Goal: Information Seeking & Learning: Learn about a topic

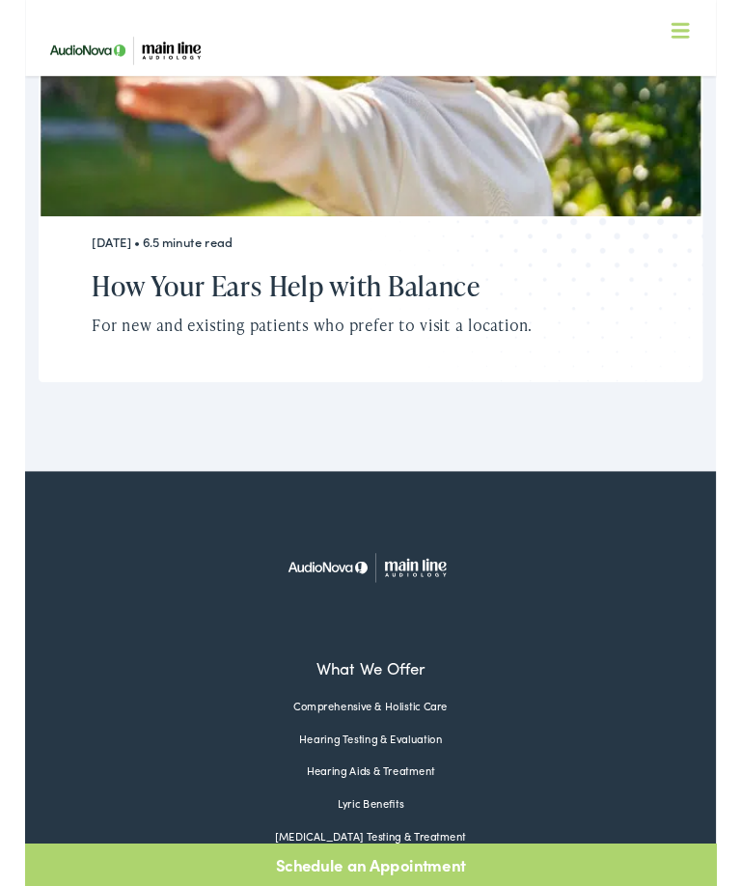
scroll to position [6746, 0]
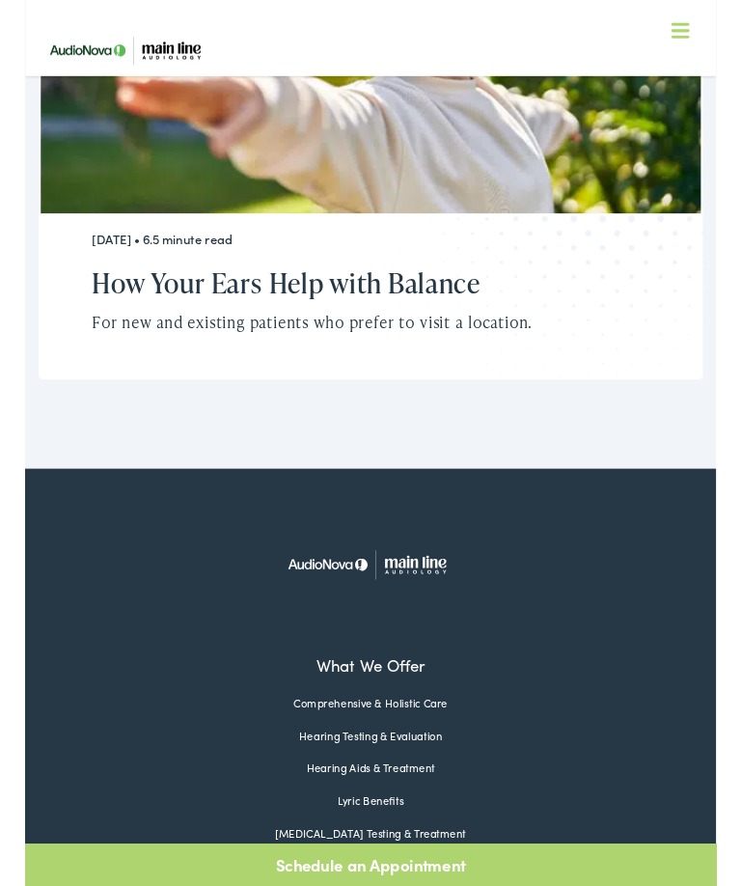
click at [430, 885] on link "[MEDICAL_DATA] Testing & Treatment" at bounding box center [369, 893] width 711 height 17
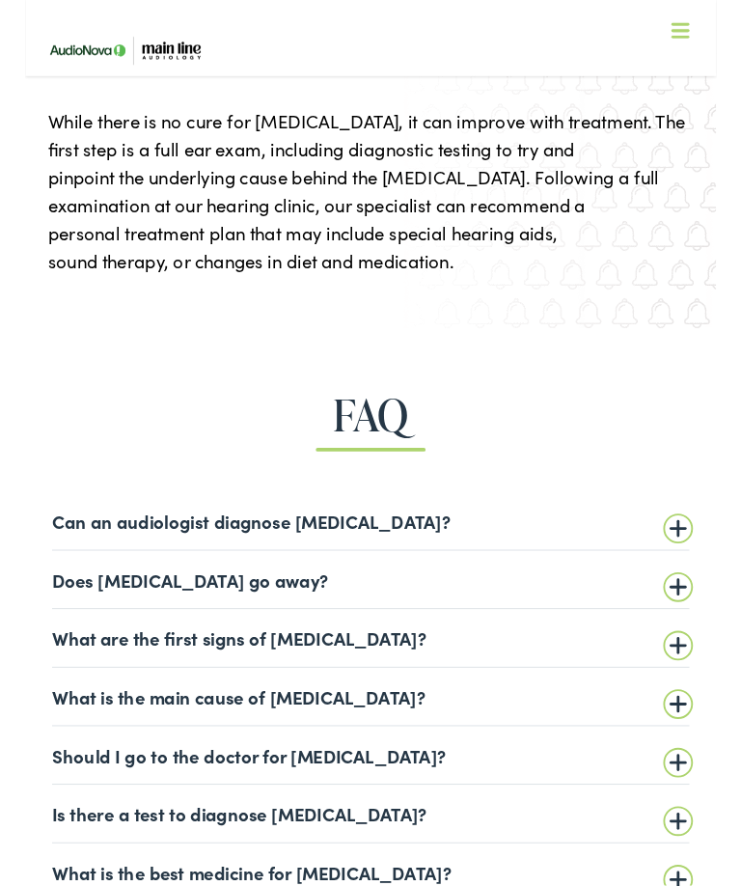
scroll to position [3259, 0]
click at [693, 672] on summary "What are the first signs of [MEDICAL_DATA]?" at bounding box center [371, 683] width 684 height 23
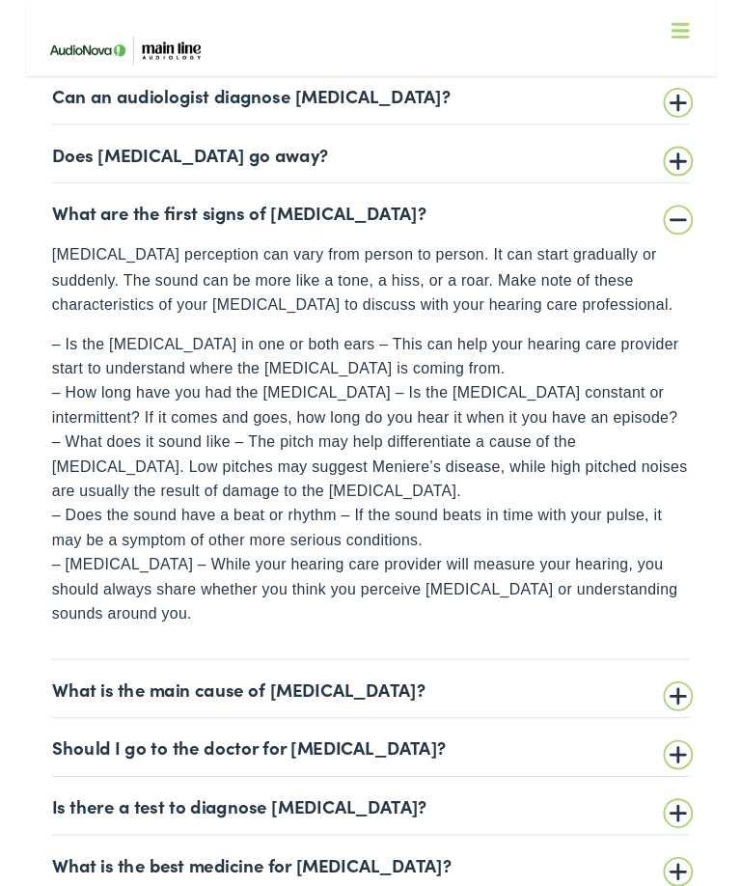
scroll to position [3716, 0]
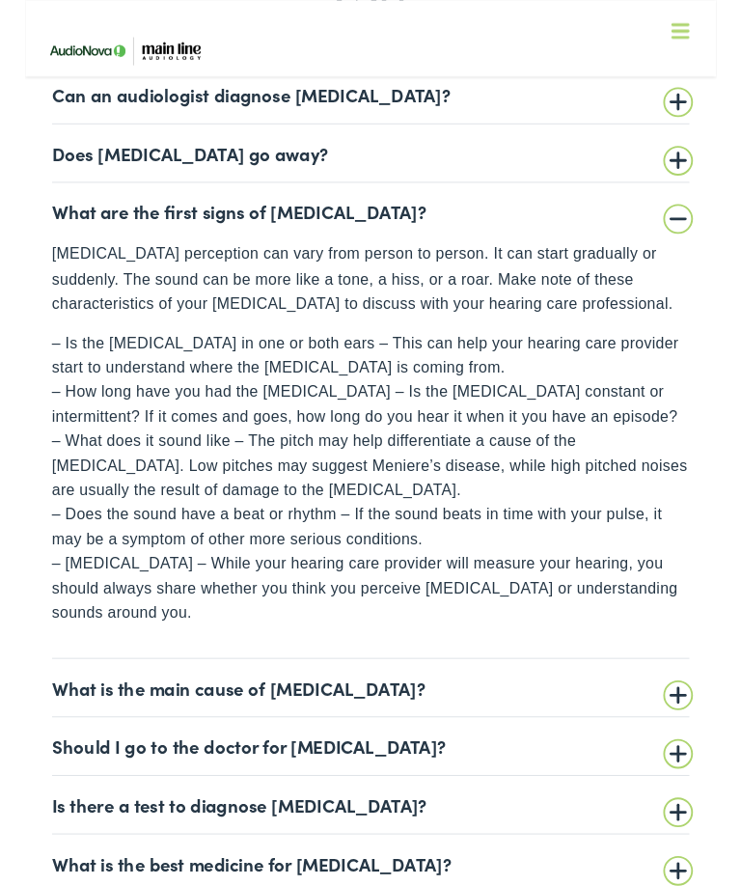
click at [690, 726] on summary "What is the main cause of [MEDICAL_DATA]?" at bounding box center [371, 737] width 684 height 23
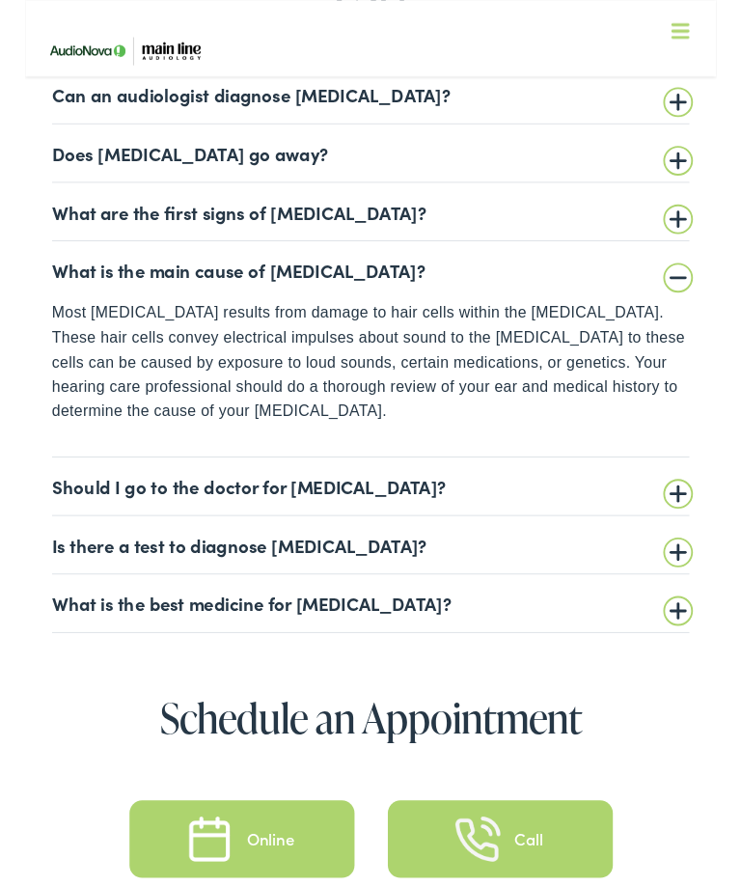
click at [701, 509] on summary "Should I go to the doctor for [MEDICAL_DATA]?" at bounding box center [371, 520] width 684 height 23
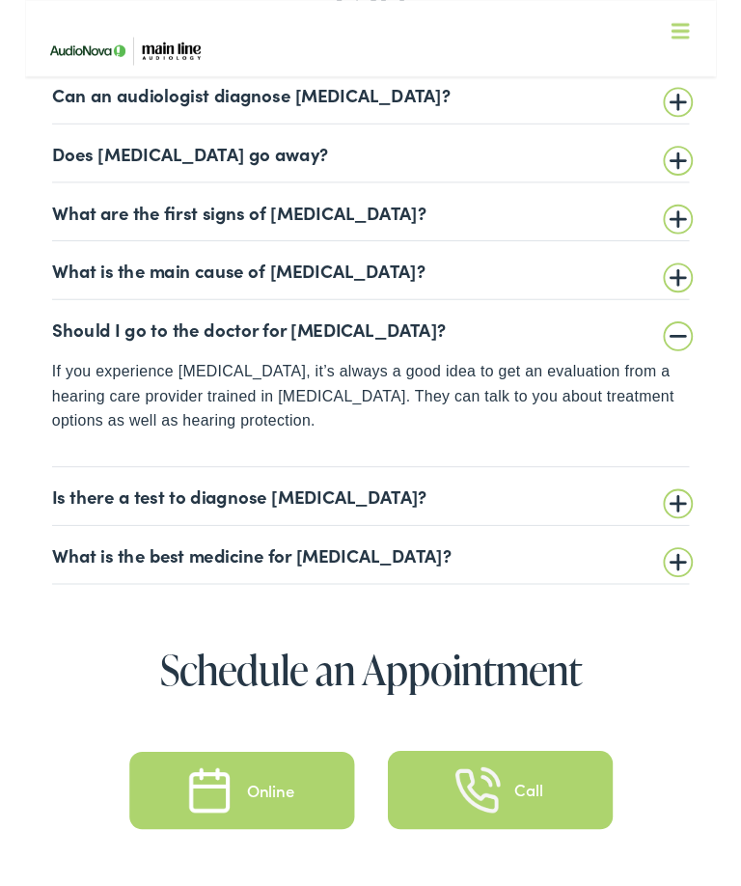
click at [693, 520] on summary "Is there a test to diagnose [MEDICAL_DATA]?" at bounding box center [371, 531] width 684 height 23
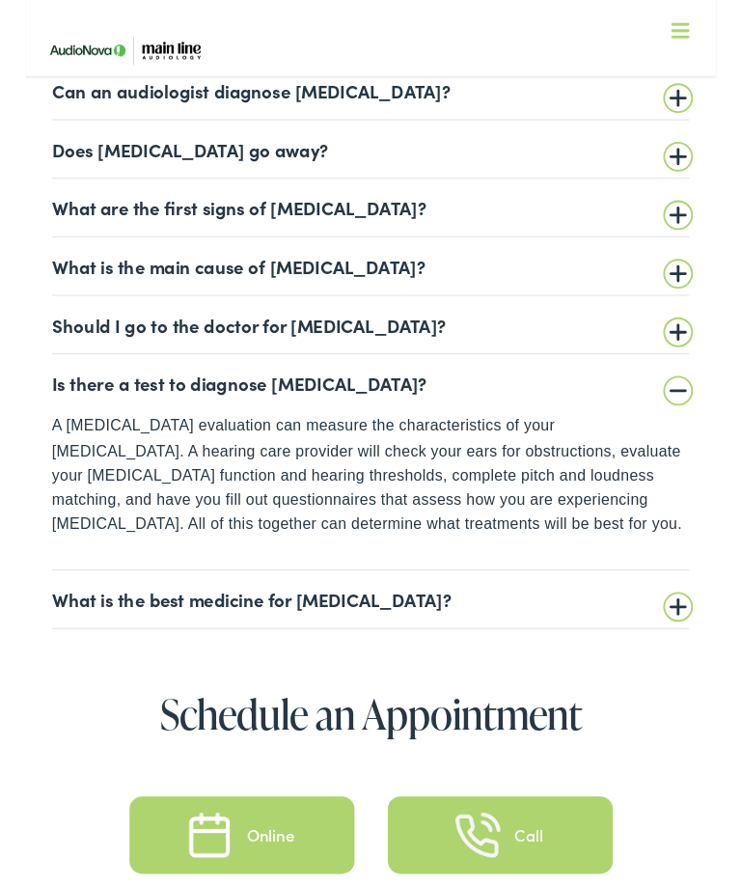
scroll to position [3721, 0]
click at [701, 630] on summary "What is the best medicine for [MEDICAL_DATA]?" at bounding box center [371, 641] width 684 height 23
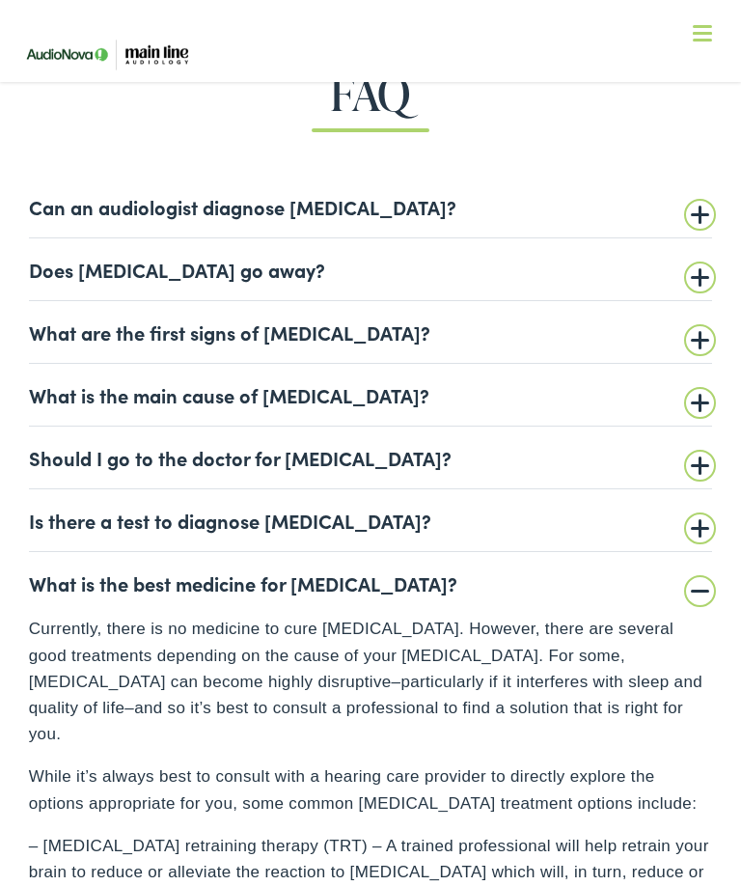
scroll to position [3610, 0]
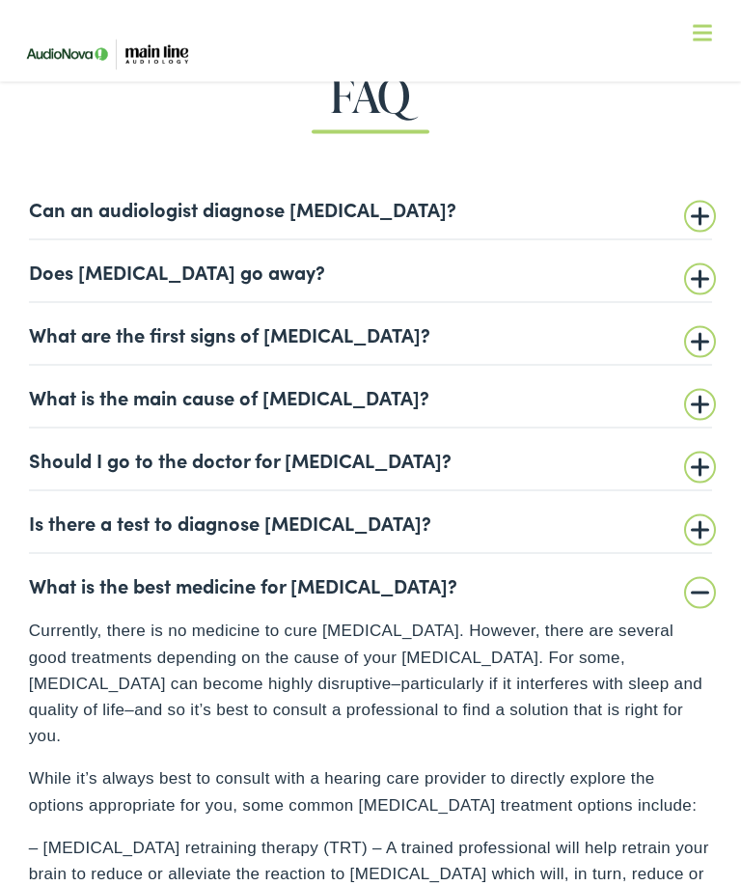
click at [697, 510] on summary "Is there a test to diagnose [MEDICAL_DATA]?" at bounding box center [371, 521] width 684 height 23
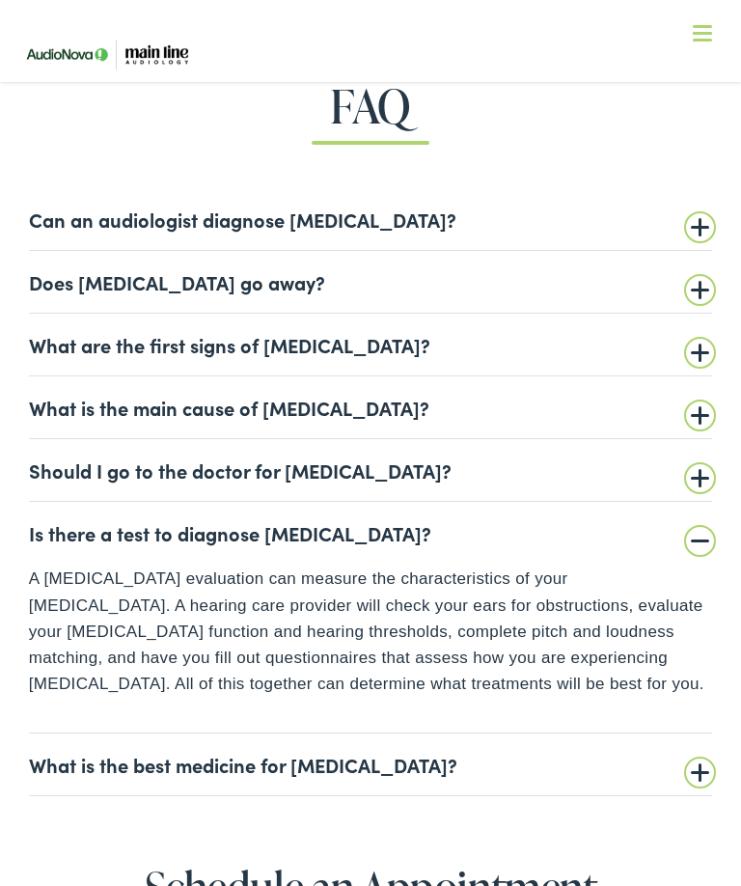
scroll to position [3597, 0]
click at [704, 397] on summary "What is the main cause of [MEDICAL_DATA]?" at bounding box center [371, 408] width 684 height 23
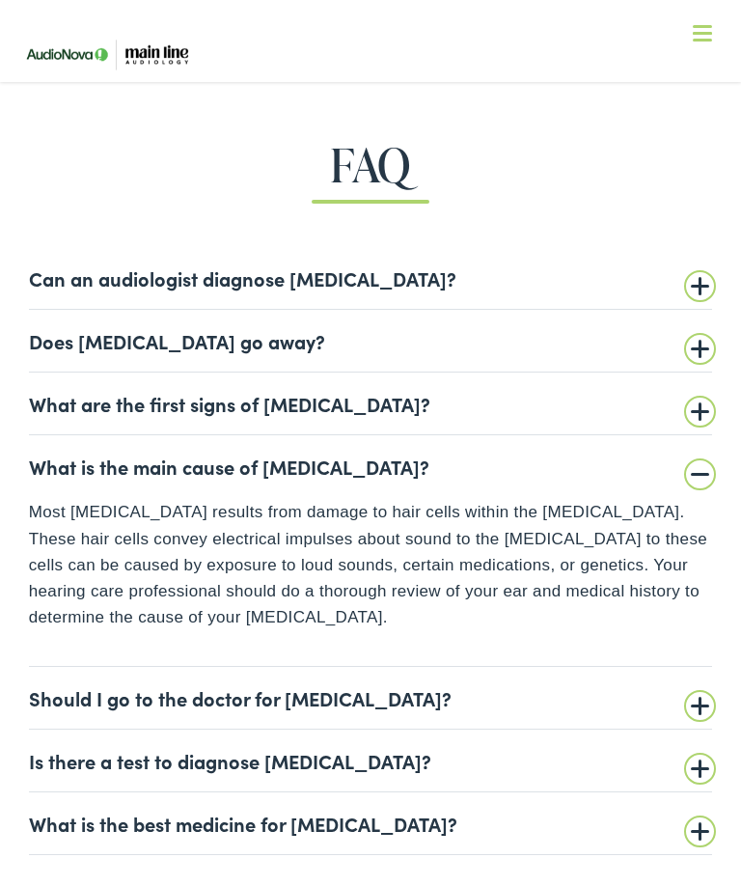
scroll to position [3538, 0]
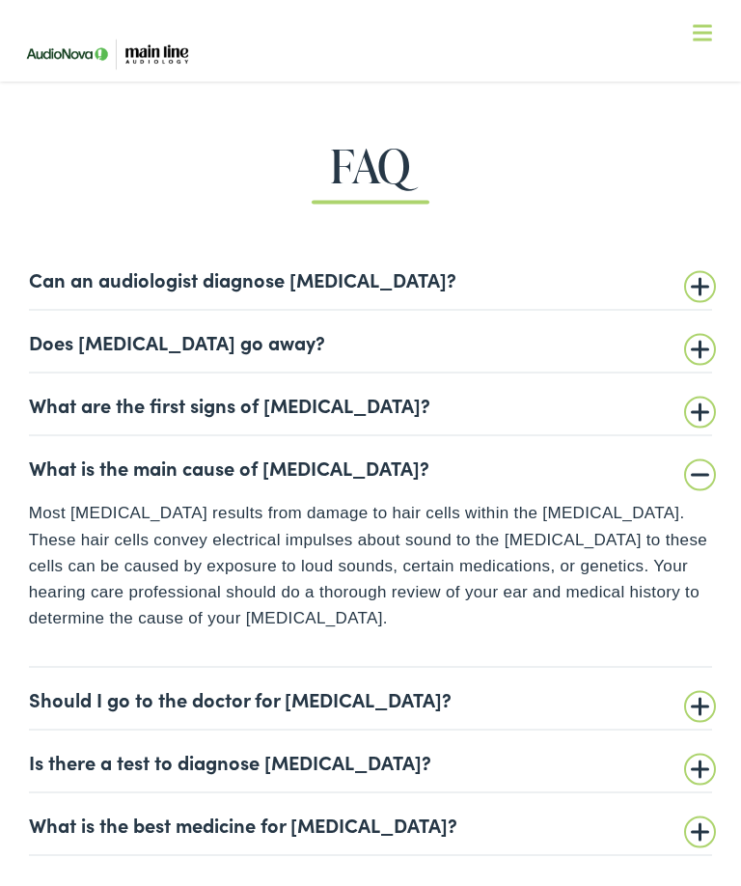
click at [690, 393] on summary "What are the first signs of [MEDICAL_DATA]?" at bounding box center [371, 404] width 684 height 23
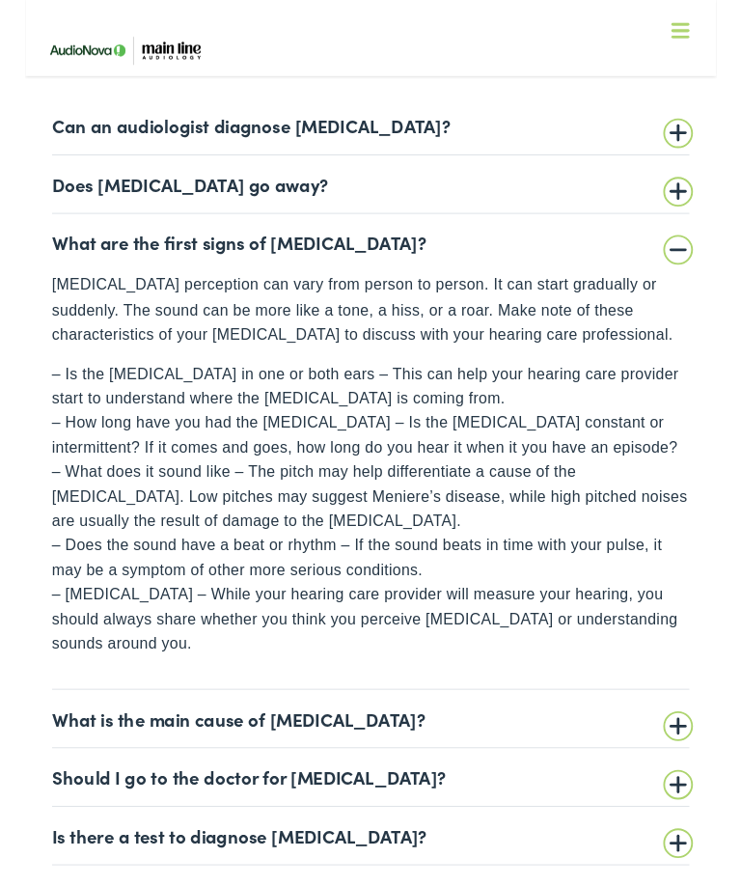
scroll to position [3685, 0]
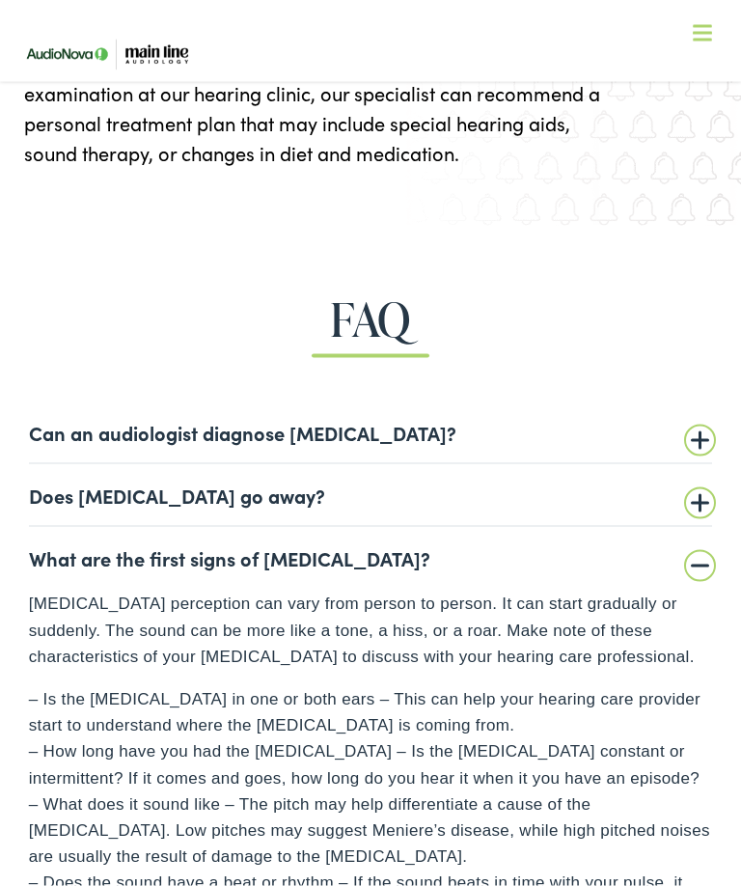
click at [701, 421] on summary "Can an audiologist diagnose [MEDICAL_DATA]?" at bounding box center [371, 432] width 684 height 23
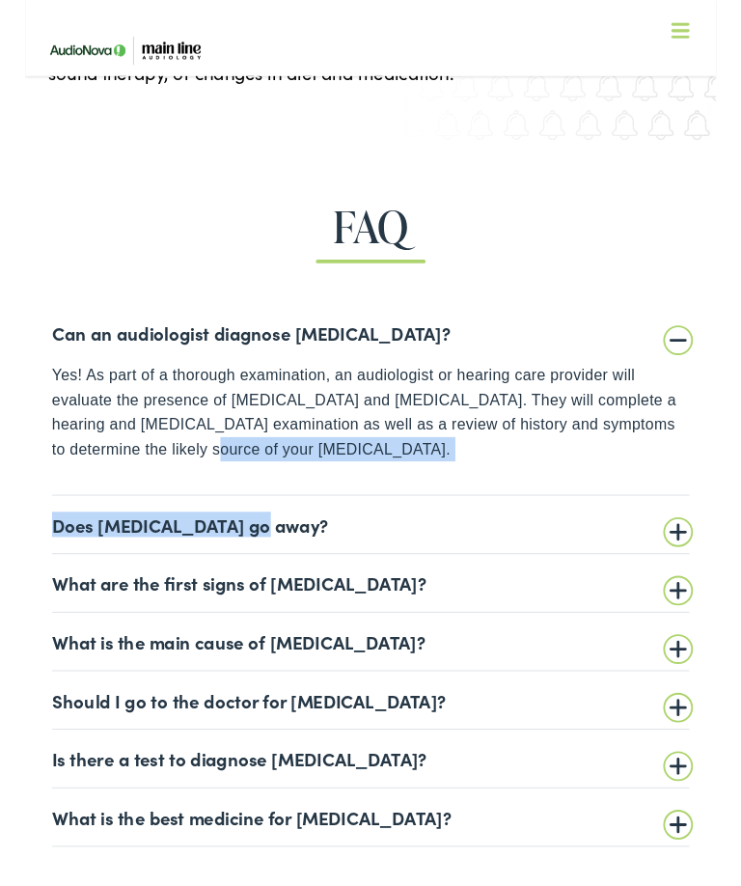
scroll to position [3472, 0]
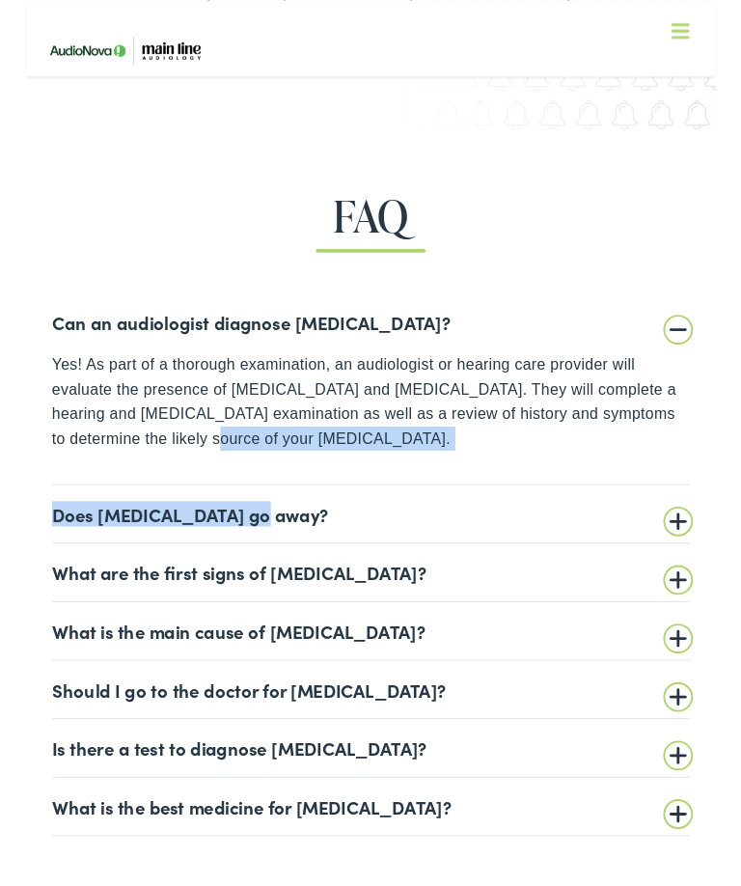
click at [703, 602] on summary "What are the first signs of [MEDICAL_DATA]?" at bounding box center [371, 613] width 684 height 23
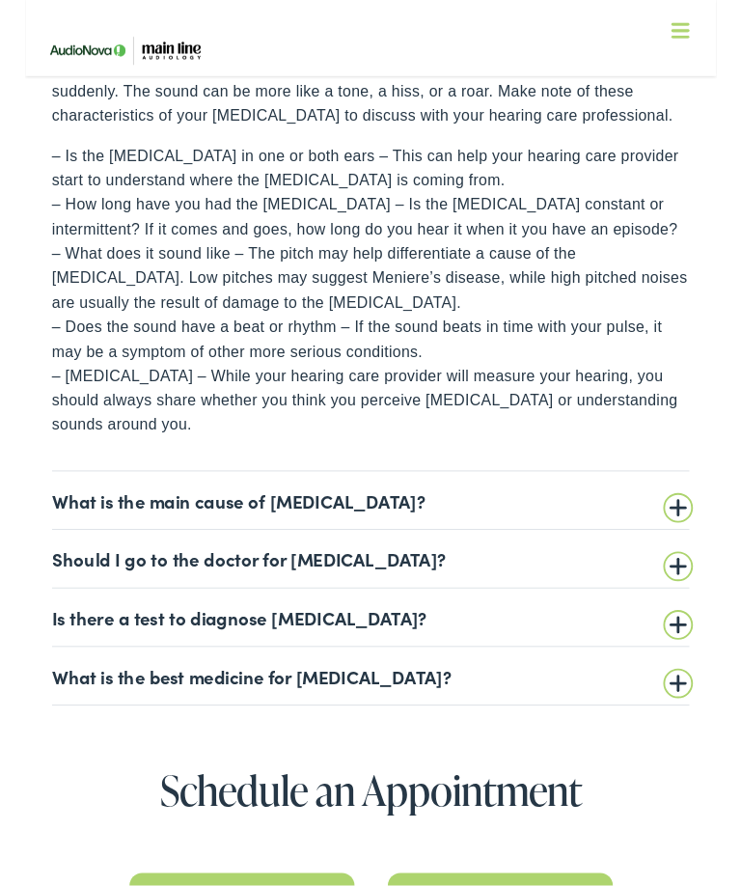
click at [696, 588] on summary "Should I go to the doctor for [MEDICAL_DATA]?" at bounding box center [371, 599] width 684 height 23
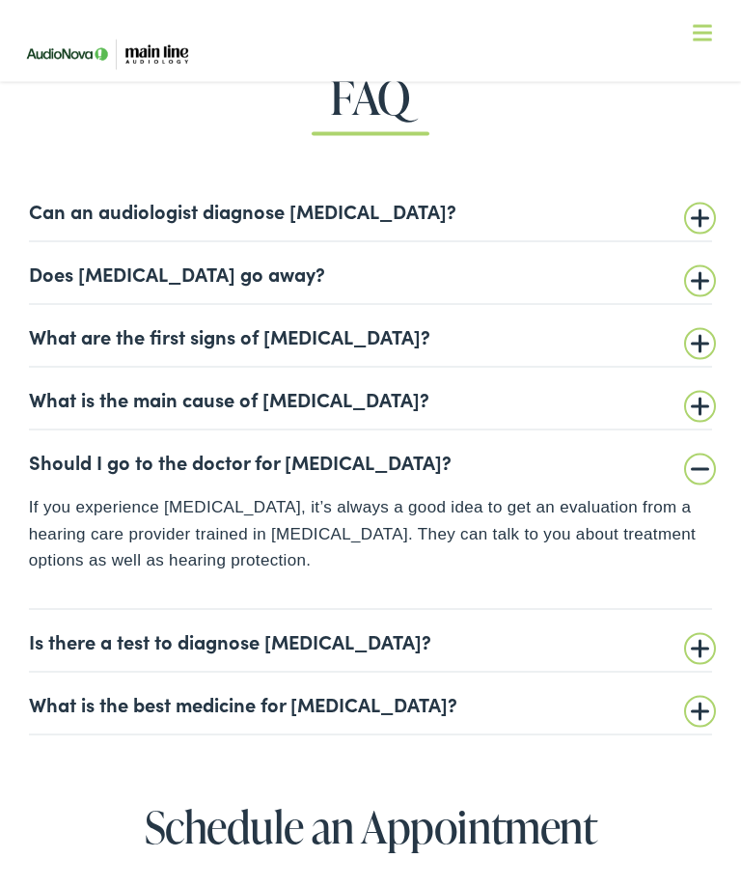
scroll to position [3602, 0]
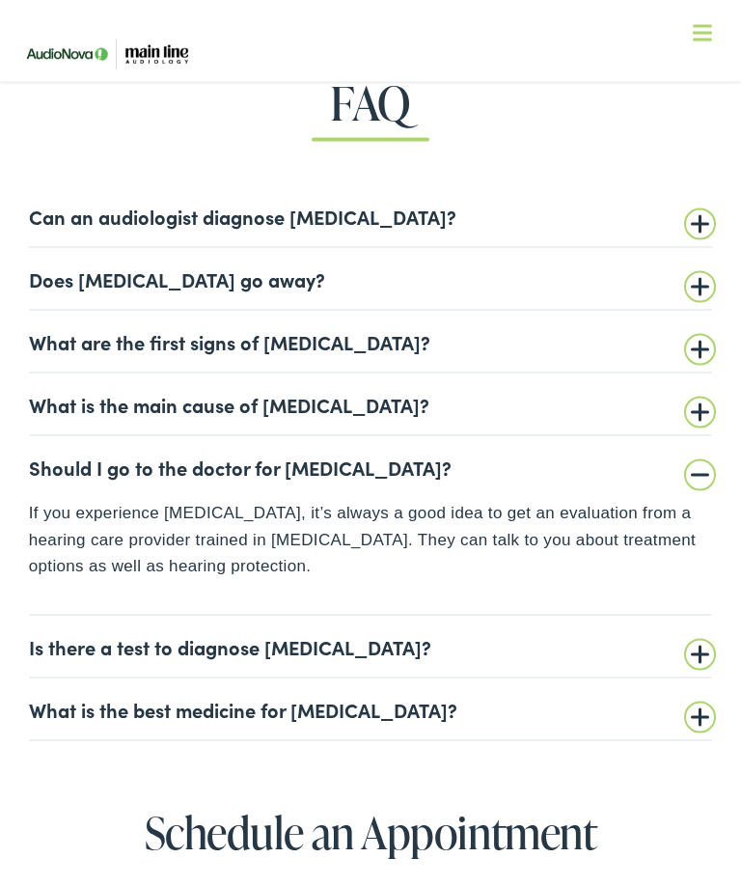
click at [691, 330] on summary "What are the first signs of [MEDICAL_DATA]?" at bounding box center [371, 341] width 684 height 23
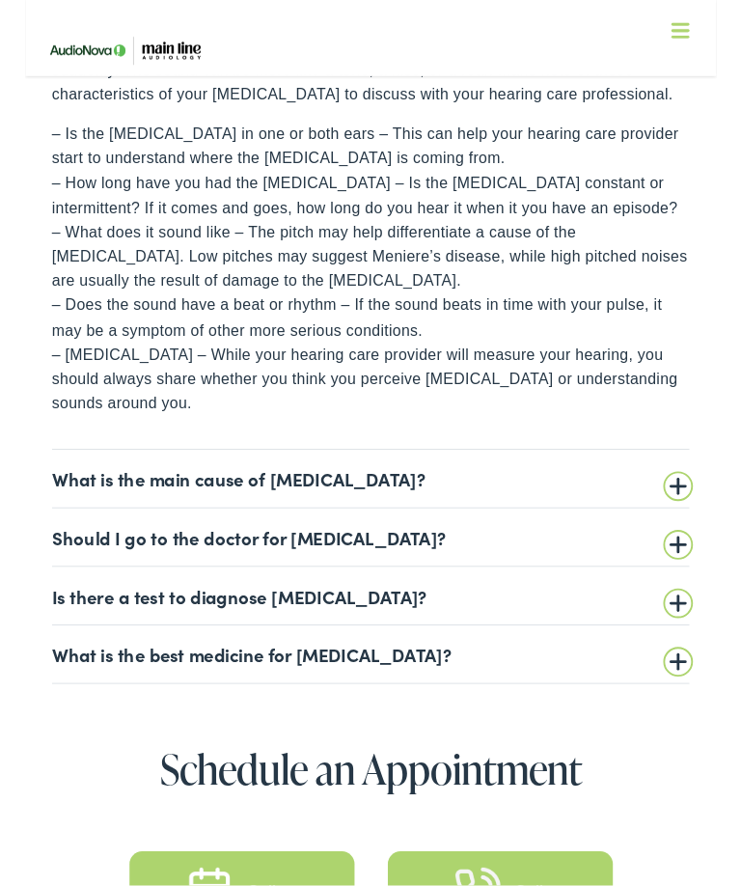
scroll to position [3942, 0]
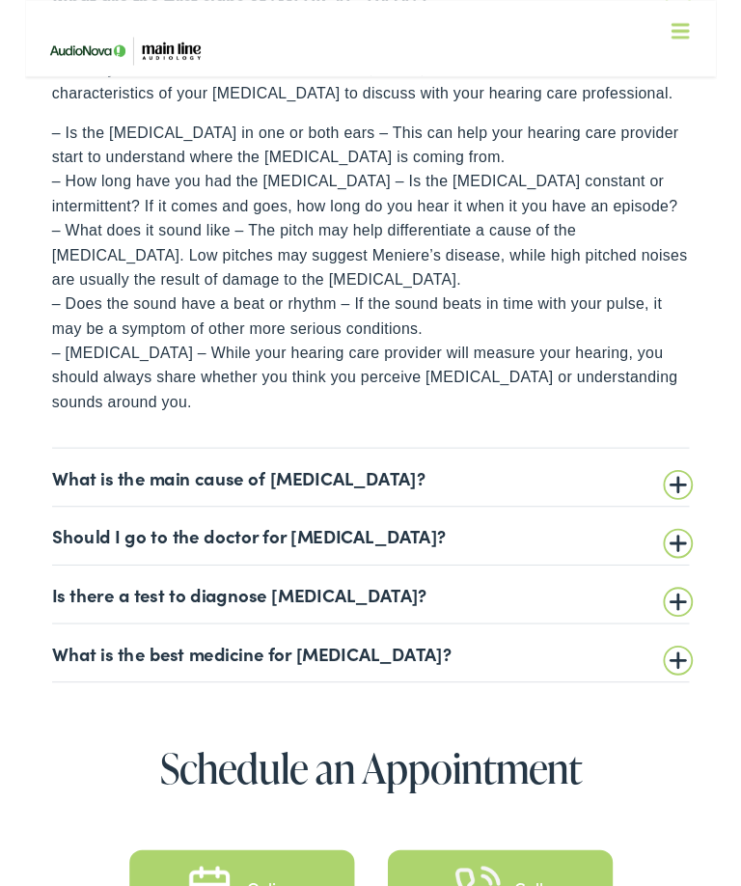
click at [699, 625] on summary "Is there a test to diagnose [MEDICAL_DATA]?" at bounding box center [371, 636] width 684 height 23
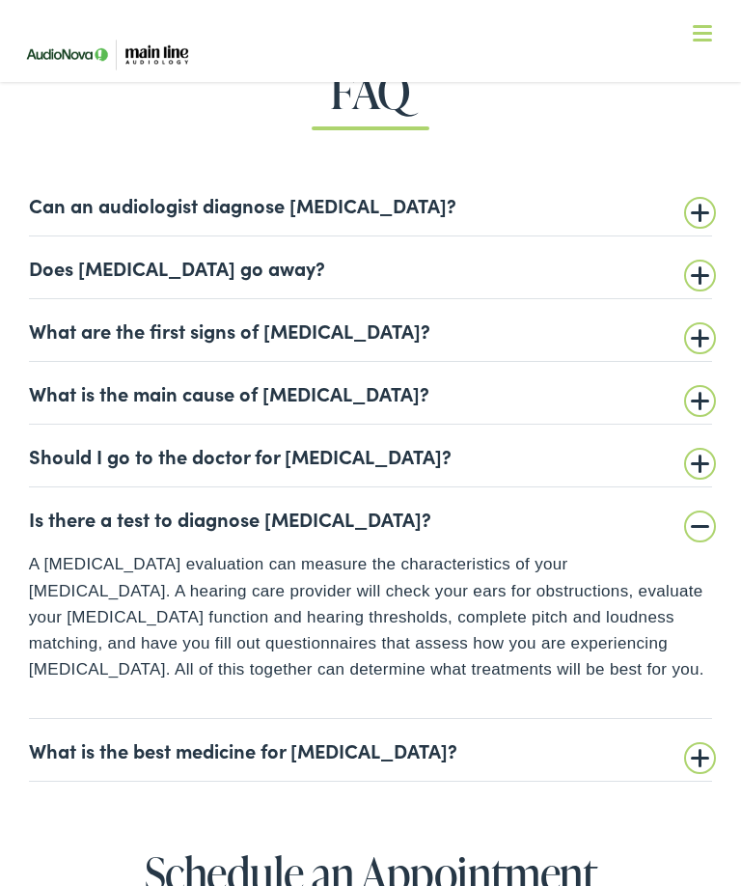
scroll to position [3582, 0]
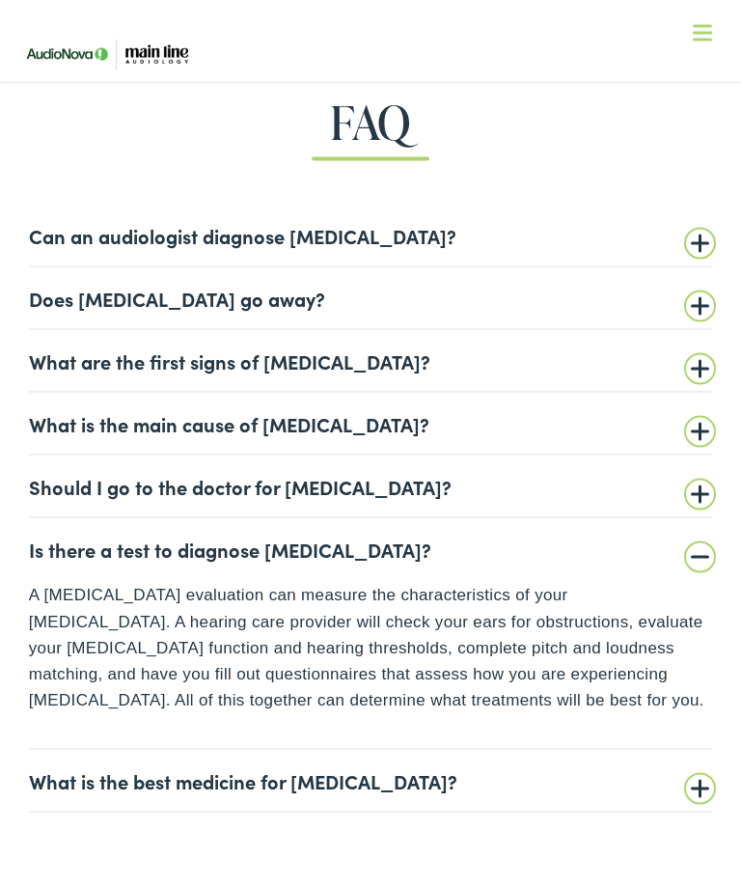
click at [705, 475] on summary "Should I go to the doctor for [MEDICAL_DATA]?" at bounding box center [371, 486] width 684 height 23
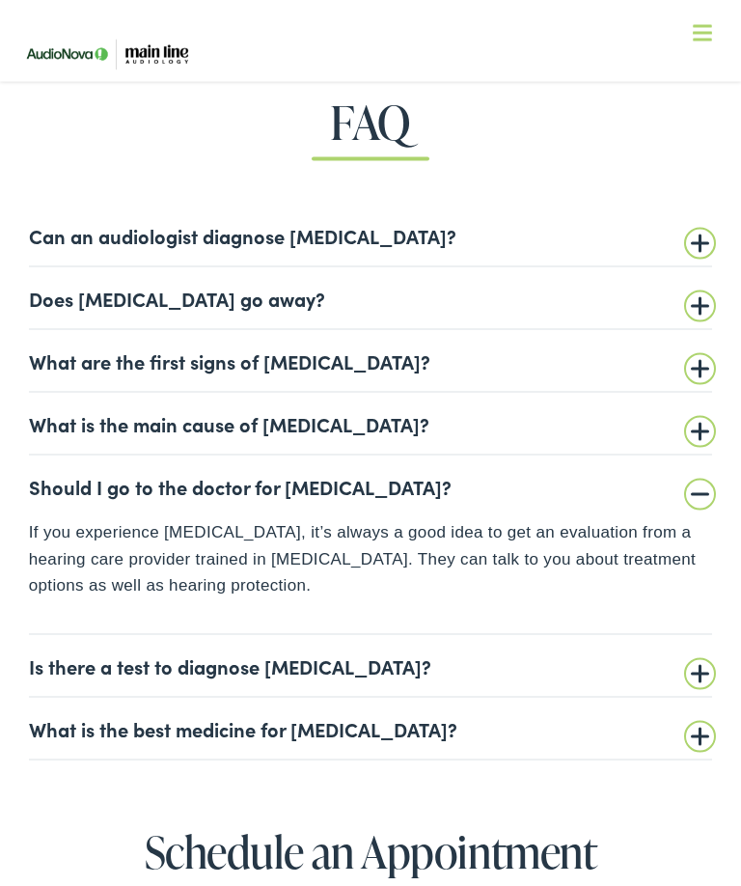
scroll to position [3583, 0]
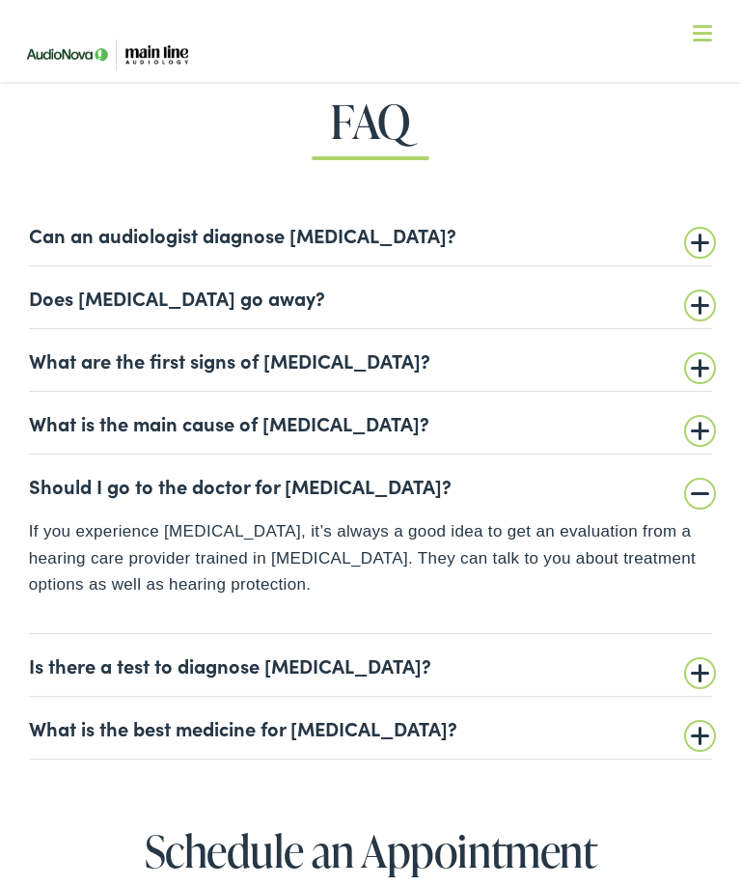
click at [691, 411] on summary "What is the main cause of [MEDICAL_DATA]?" at bounding box center [371, 422] width 684 height 23
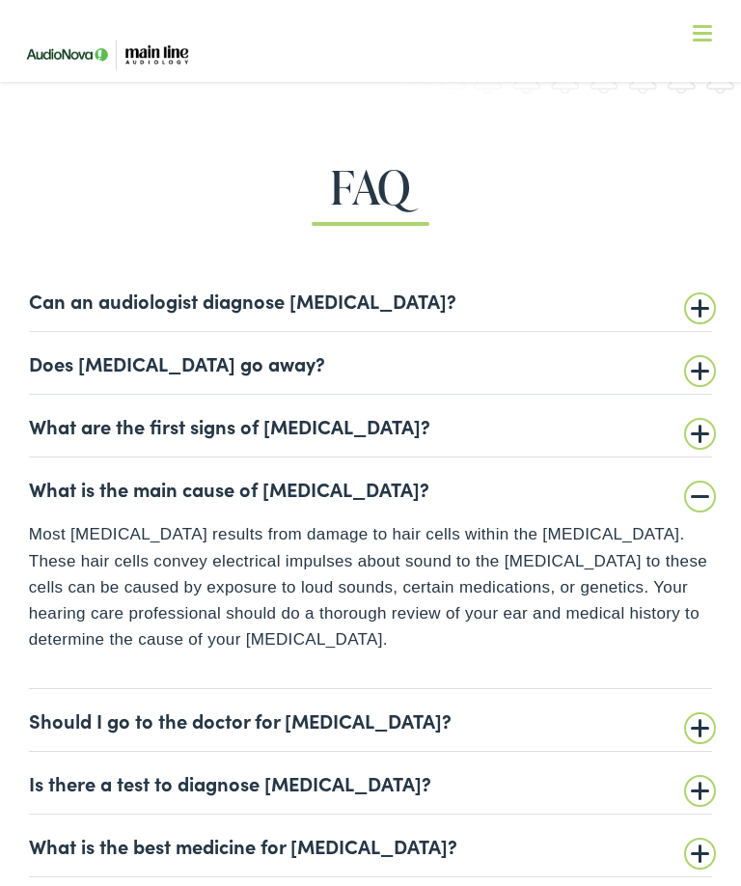
scroll to position [3512, 0]
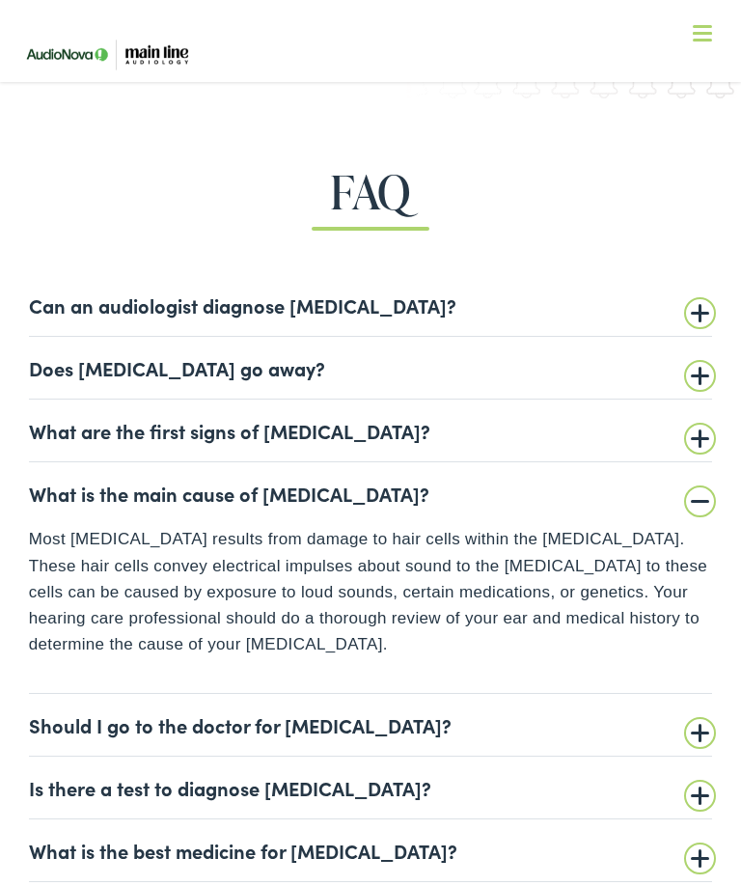
click at [695, 356] on summary "Does [MEDICAL_DATA] go away?" at bounding box center [371, 367] width 684 height 23
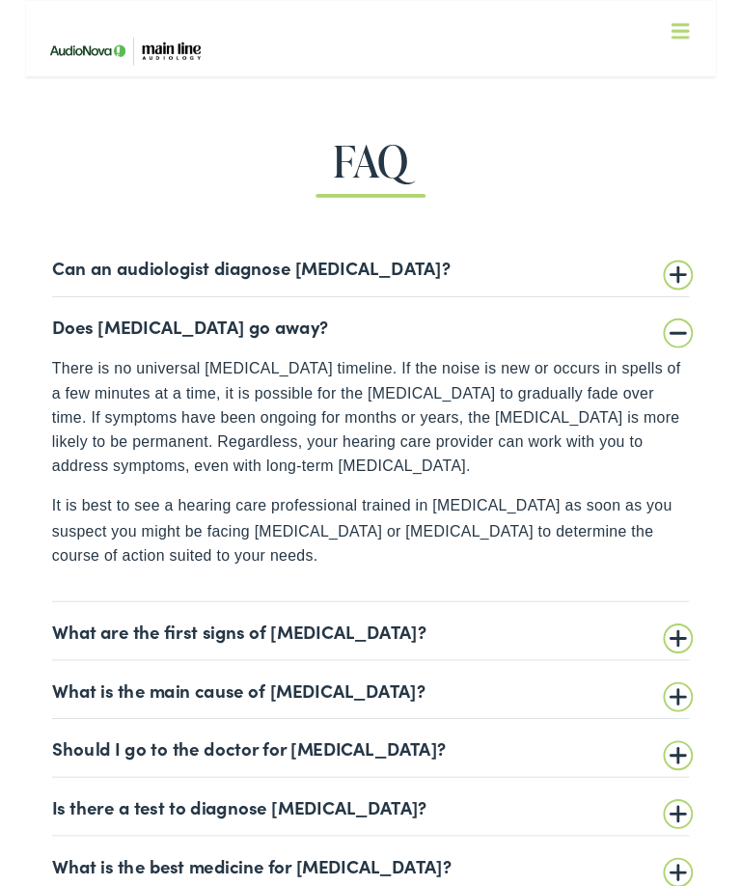
scroll to position [3551, 0]
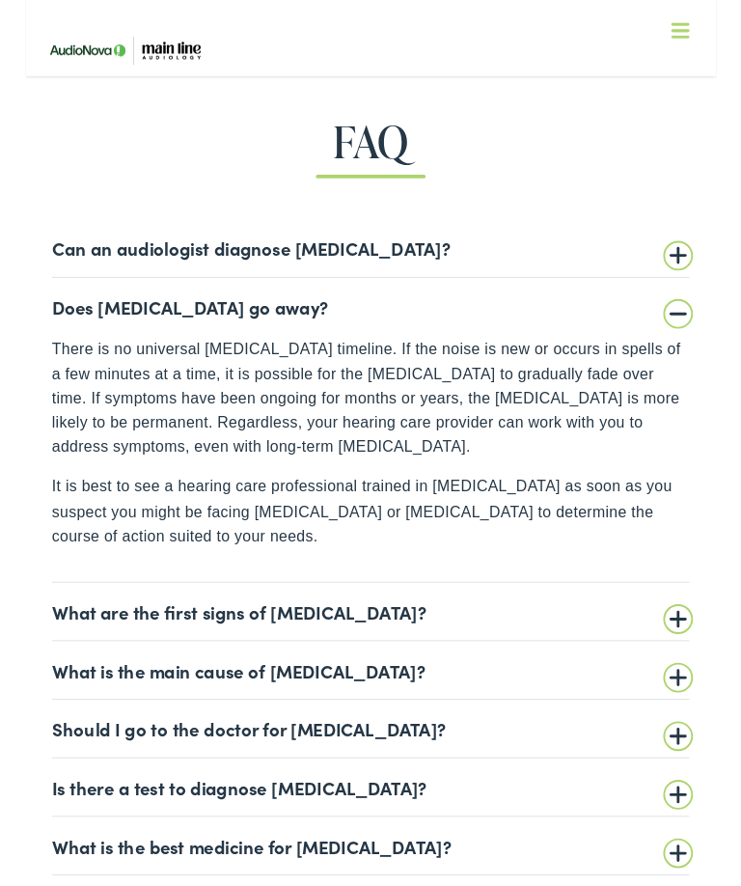
click at [598, 509] on p "It is best to see a hearing care professional trained in [MEDICAL_DATA] as soon…" at bounding box center [371, 548] width 684 height 79
click at [699, 645] on summary "What are the first signs of [MEDICAL_DATA]?" at bounding box center [371, 656] width 684 height 23
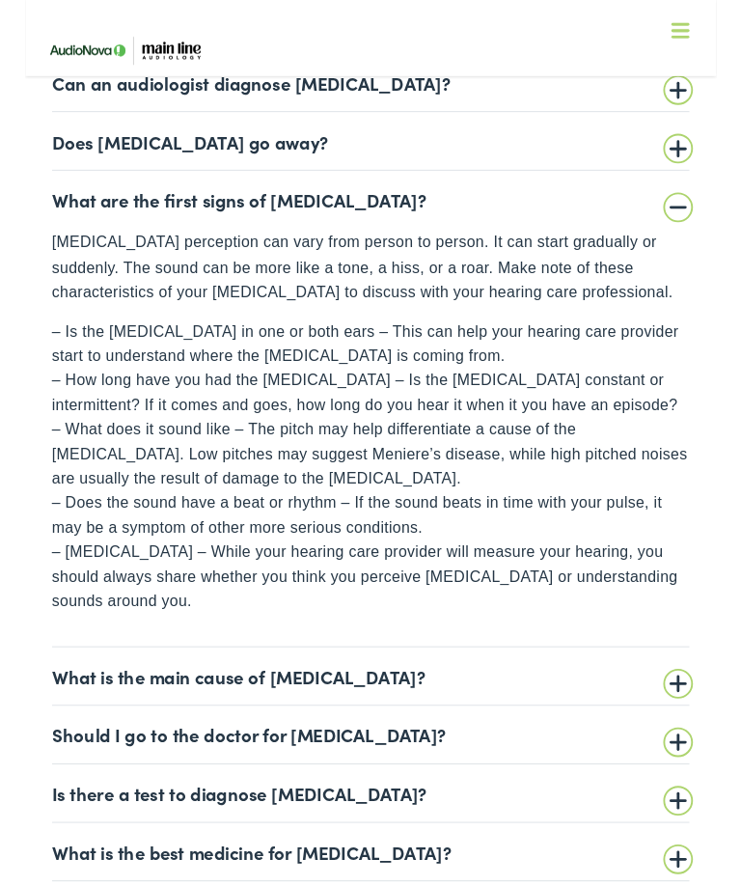
scroll to position [3738, 0]
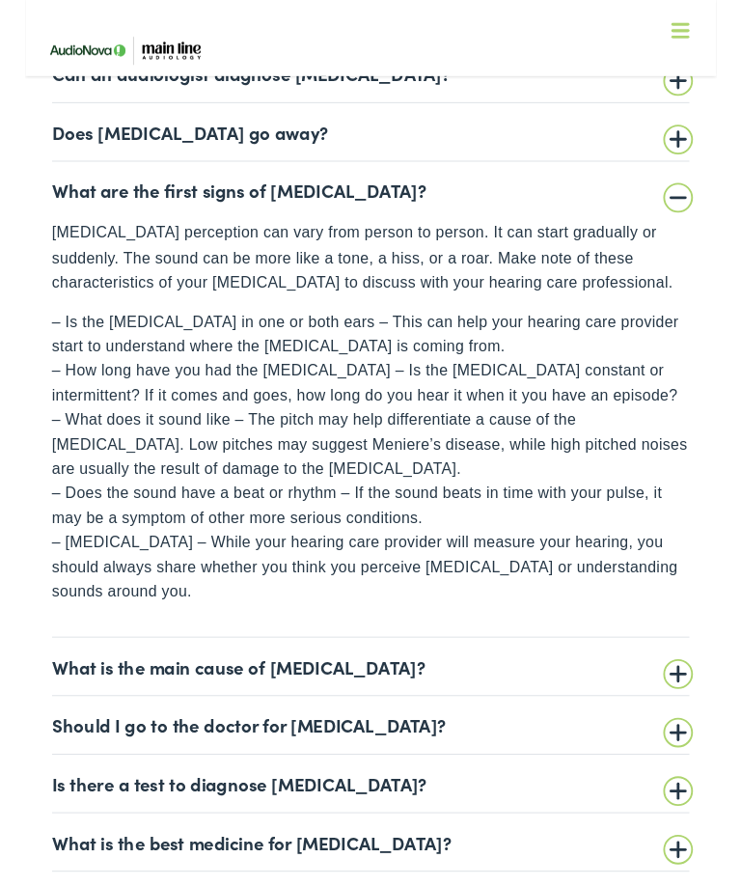
click at [734, 775] on section "FAQ Can an audiologist diagnose [MEDICAL_DATA]? Yes! As part of a thorough exam…" at bounding box center [370, 438] width 741 height 1131
click at [708, 829] on summary "Is there a test to diagnose [MEDICAL_DATA]?" at bounding box center [371, 840] width 684 height 23
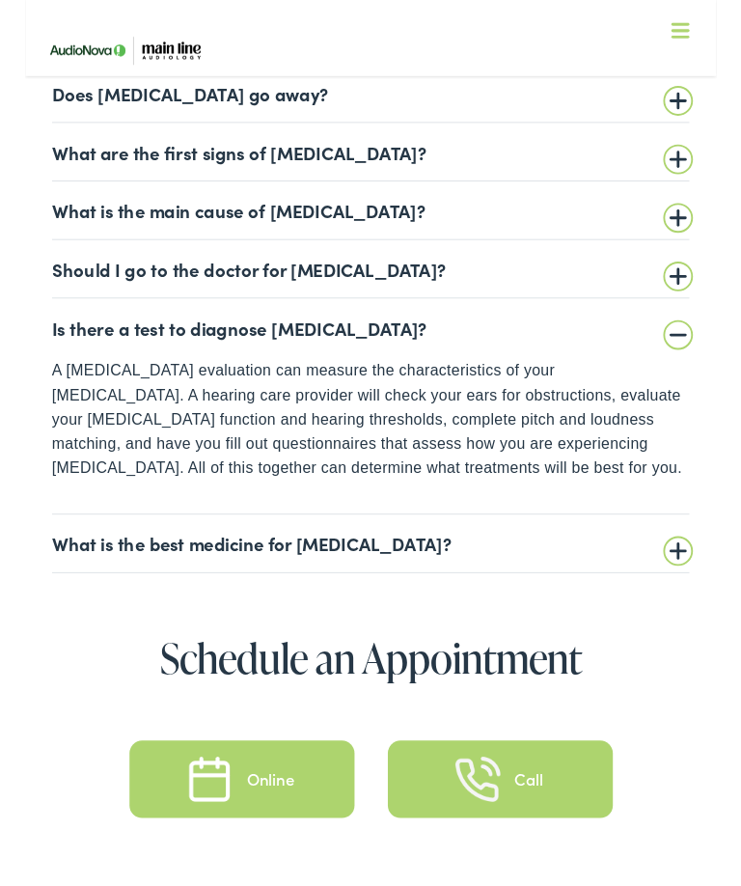
scroll to position [3781, 0]
click at [708, 570] on summary "What is the best medicine for [MEDICAL_DATA]?" at bounding box center [371, 581] width 684 height 23
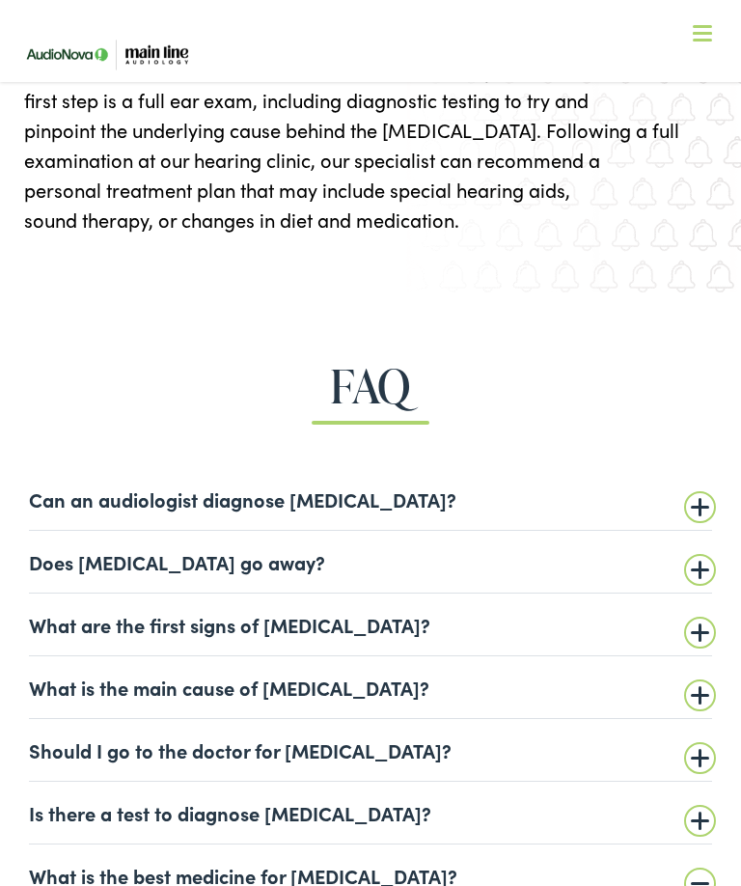
scroll to position [3317, 0]
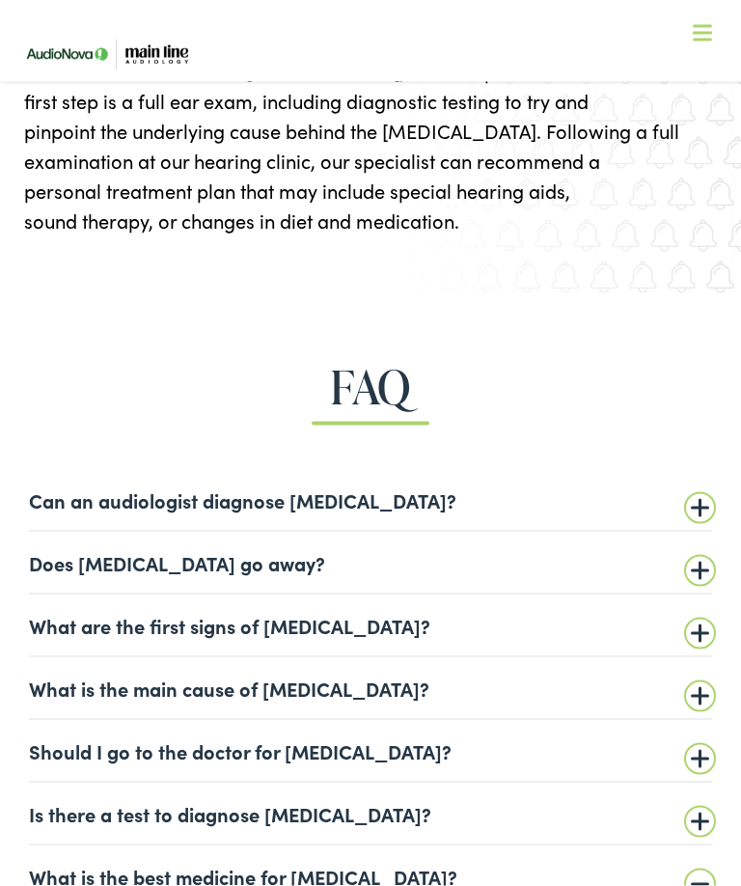
click at [700, 676] on summary "What is the main cause of [MEDICAL_DATA]?" at bounding box center [371, 687] width 684 height 23
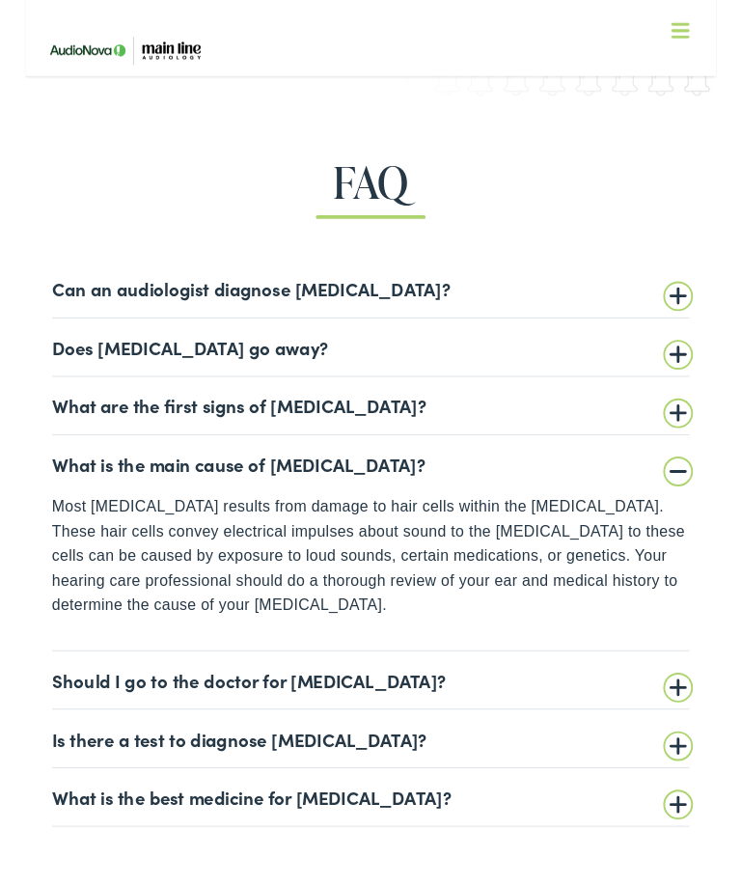
scroll to position [3510, 0]
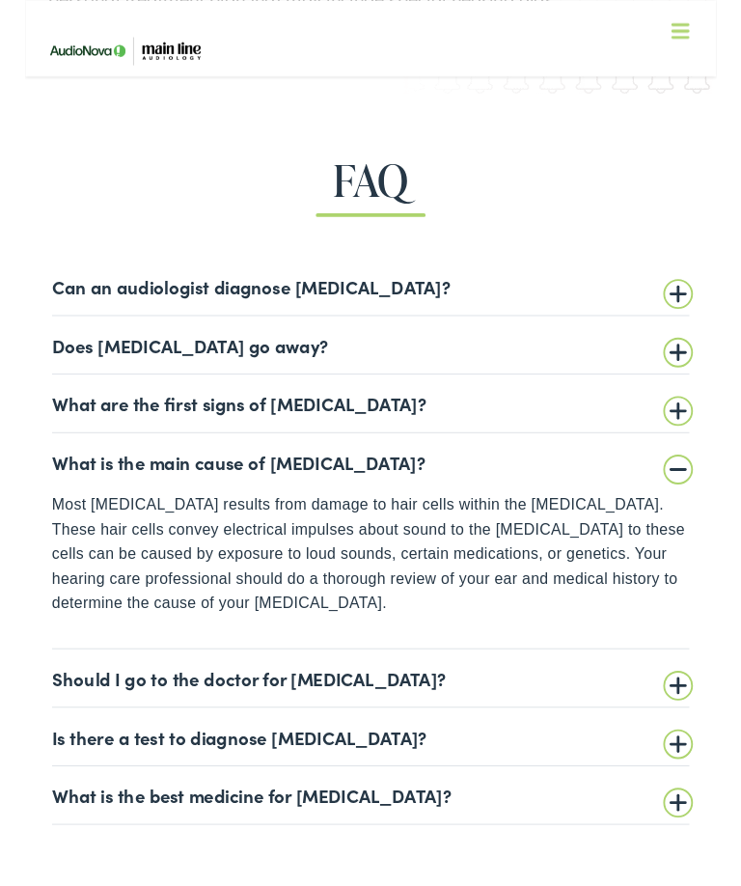
click at [710, 715] on summary "Should I go to the doctor for [MEDICAL_DATA]?" at bounding box center [371, 726] width 684 height 23
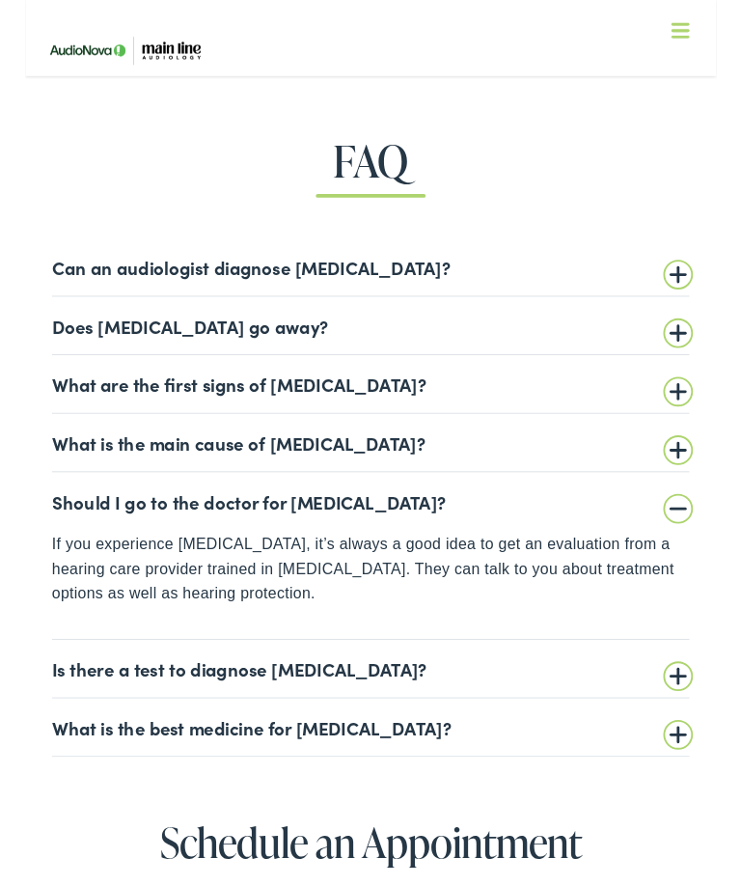
scroll to position [3532, 0]
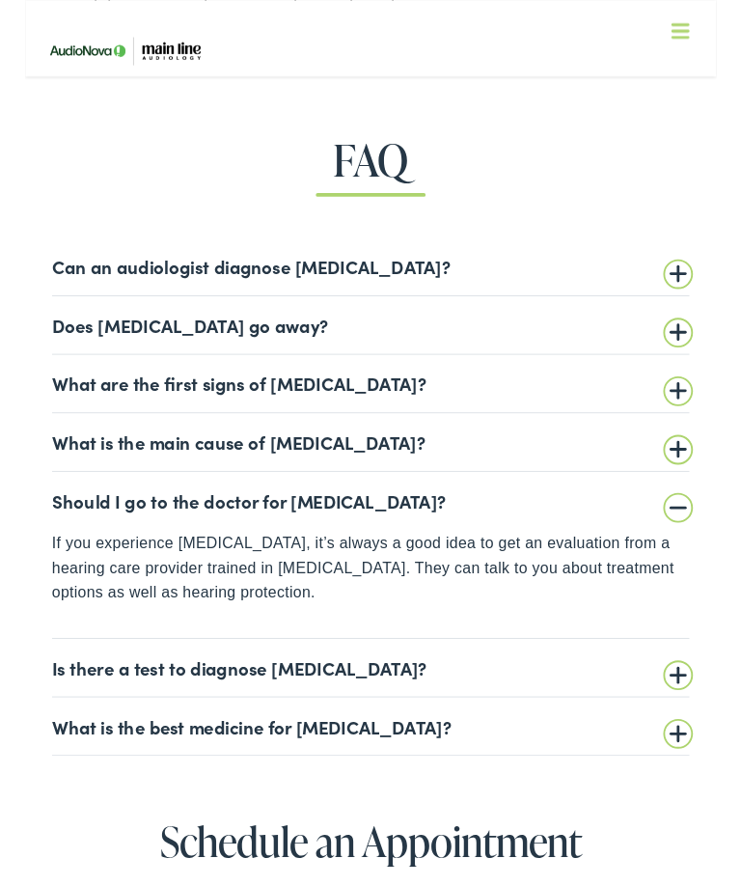
click at [701, 704] on summary "Is there a test to diagnose [MEDICAL_DATA]?" at bounding box center [371, 715] width 684 height 23
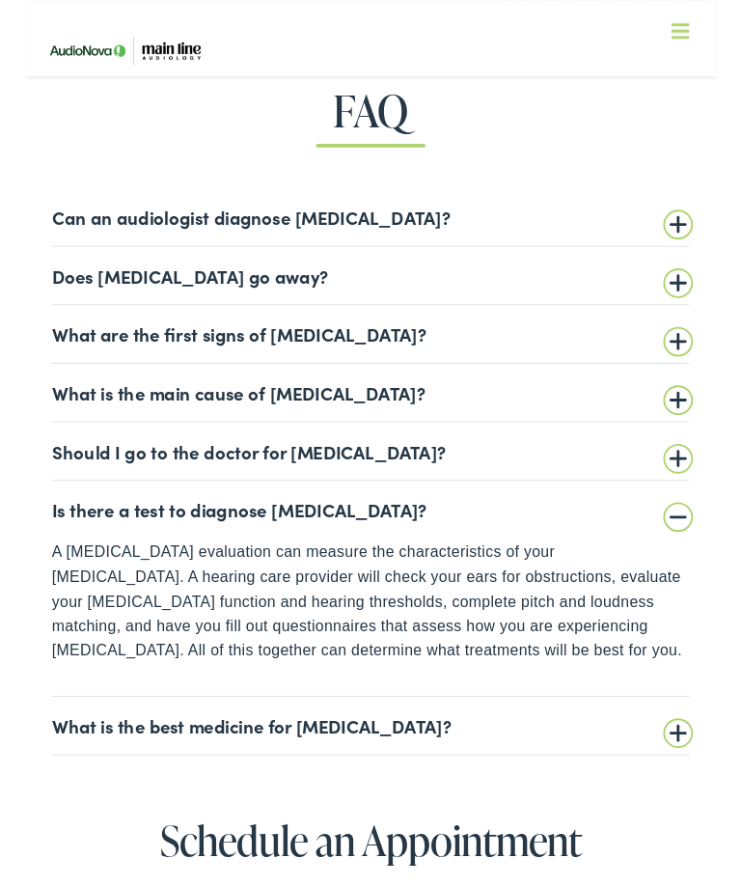
scroll to position [3589, 0]
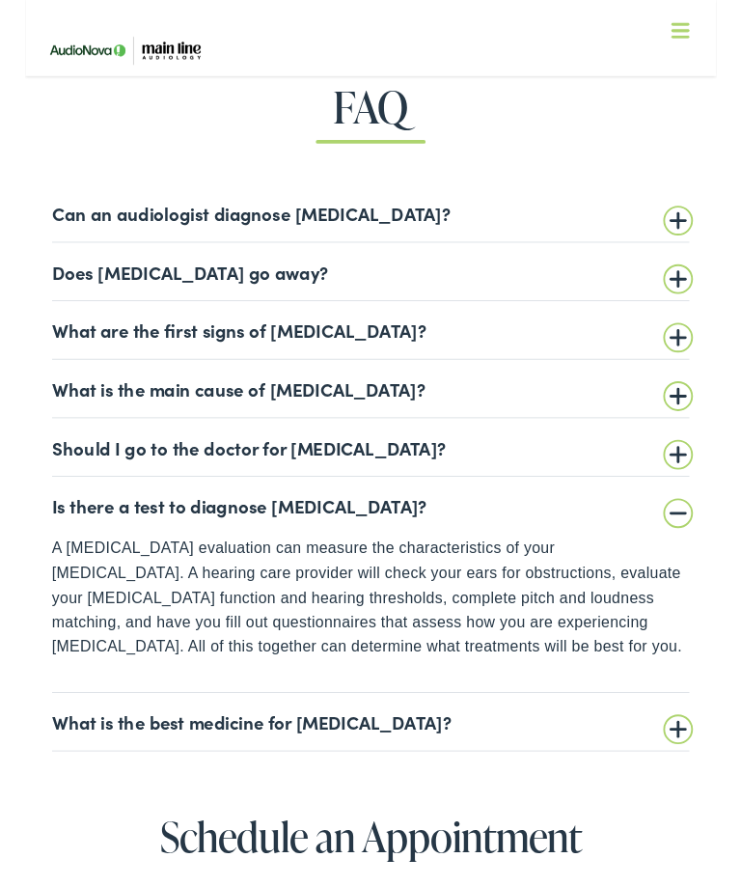
click at [689, 762] on summary "What is the best medicine for [MEDICAL_DATA]?" at bounding box center [371, 773] width 684 height 23
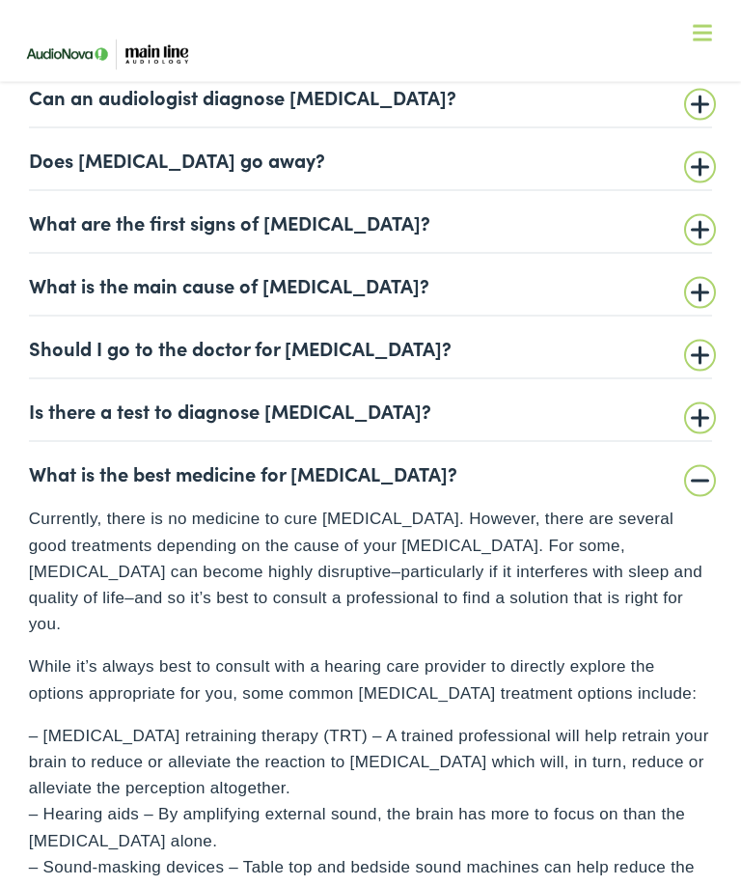
scroll to position [3705, 0]
